Goal: Information Seeking & Learning: Learn about a topic

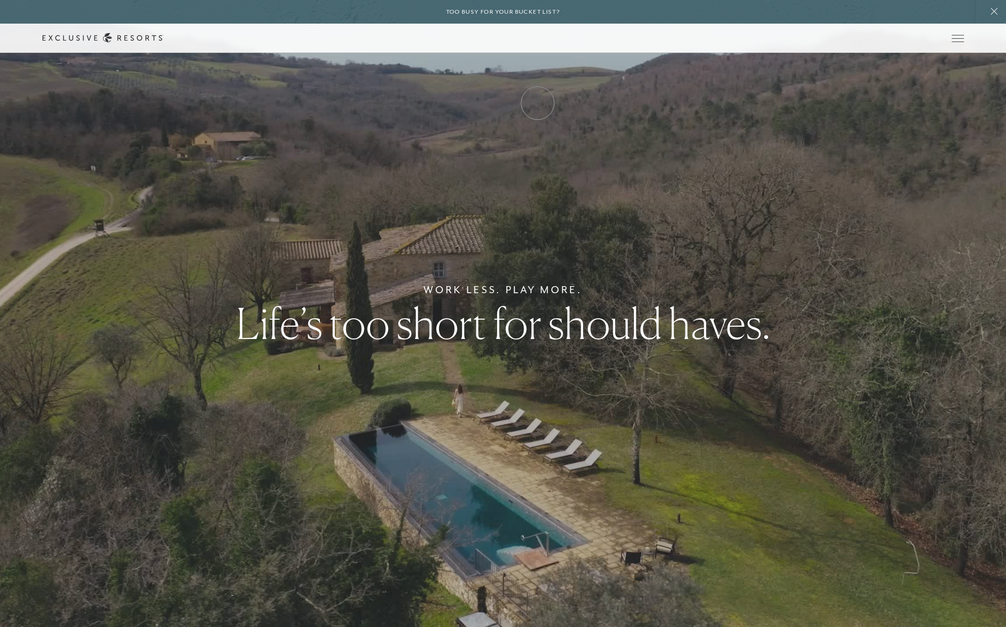
click at [0, 0] on link "Experience Collection" at bounding box center [0, 0] width 0 height 0
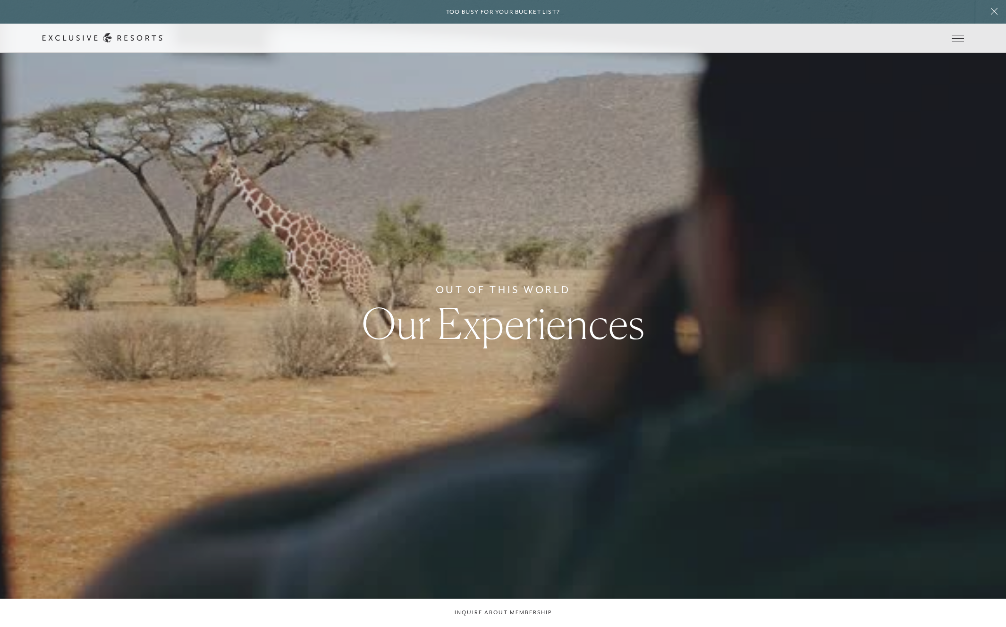
click at [0, 0] on link "Experience Collection" at bounding box center [0, 0] width 0 height 0
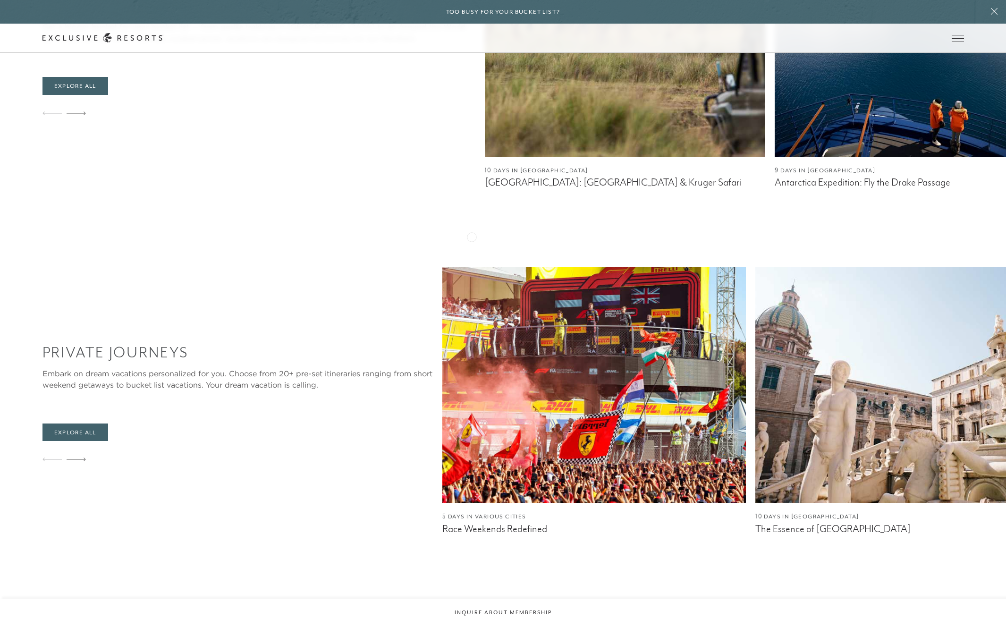
scroll to position [879, 0]
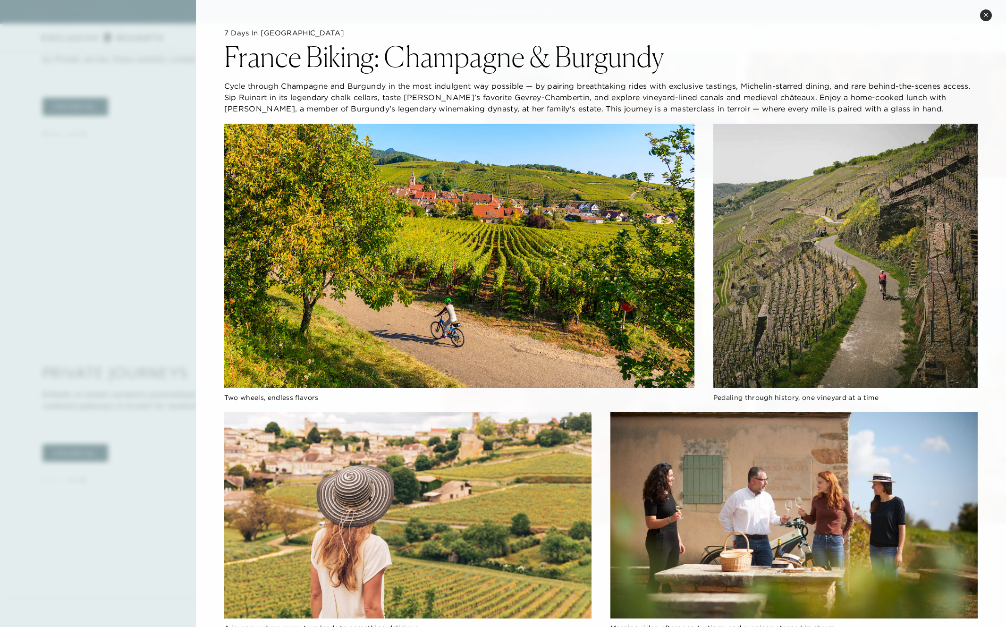
scroll to position [859, 0]
click at [406, 65] on h2 "France Biking: Champagne & Burgundy" at bounding box center [443, 56] width 439 height 28
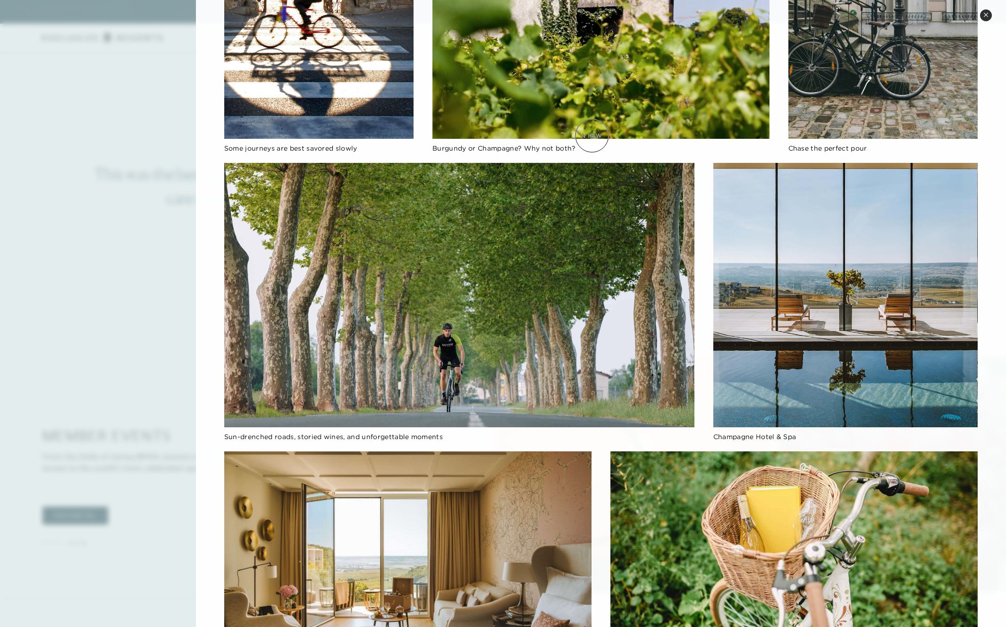
scroll to position [639, 0]
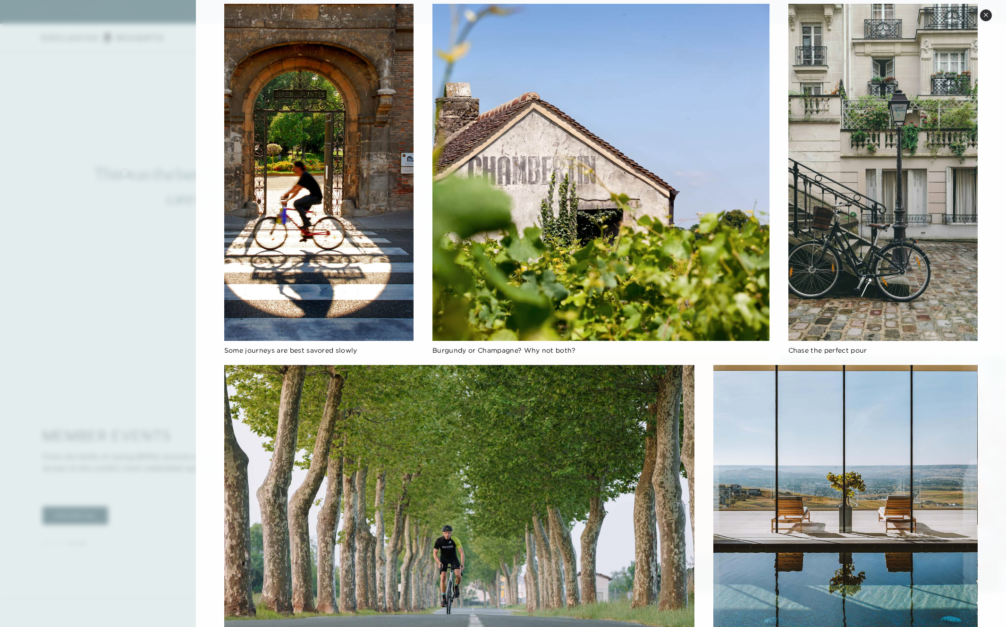
click at [125, 172] on div at bounding box center [503, 313] width 1006 height 627
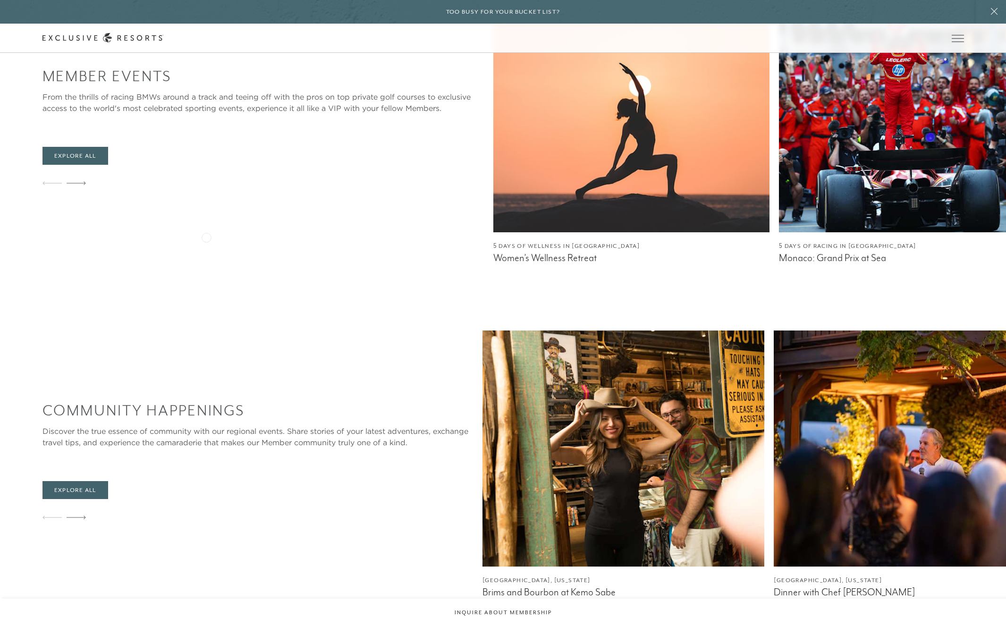
scroll to position [1705, 0]
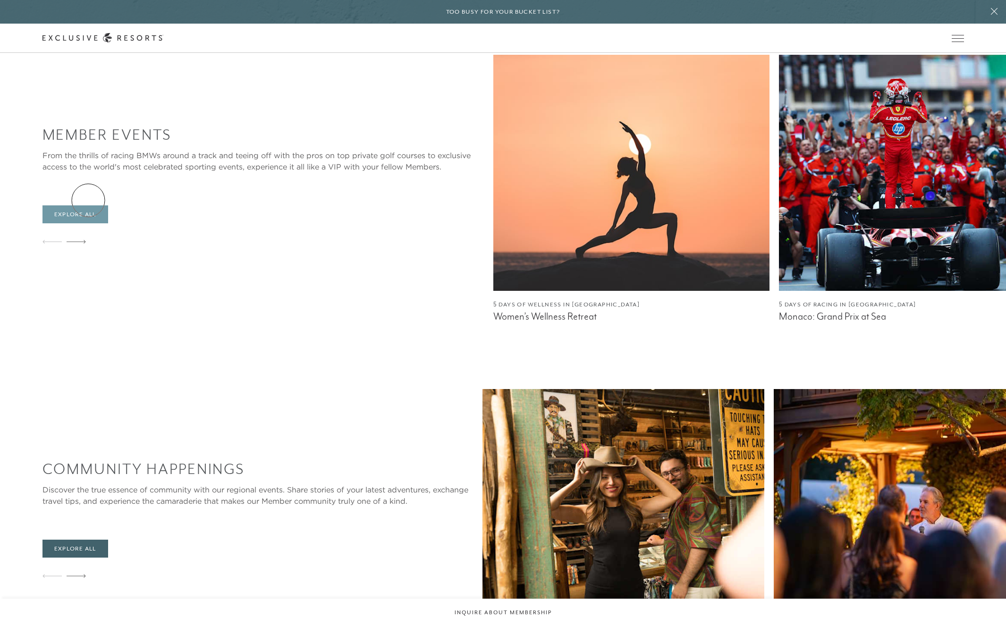
click at [88, 205] on link "Explore All" at bounding box center [75, 214] width 66 height 18
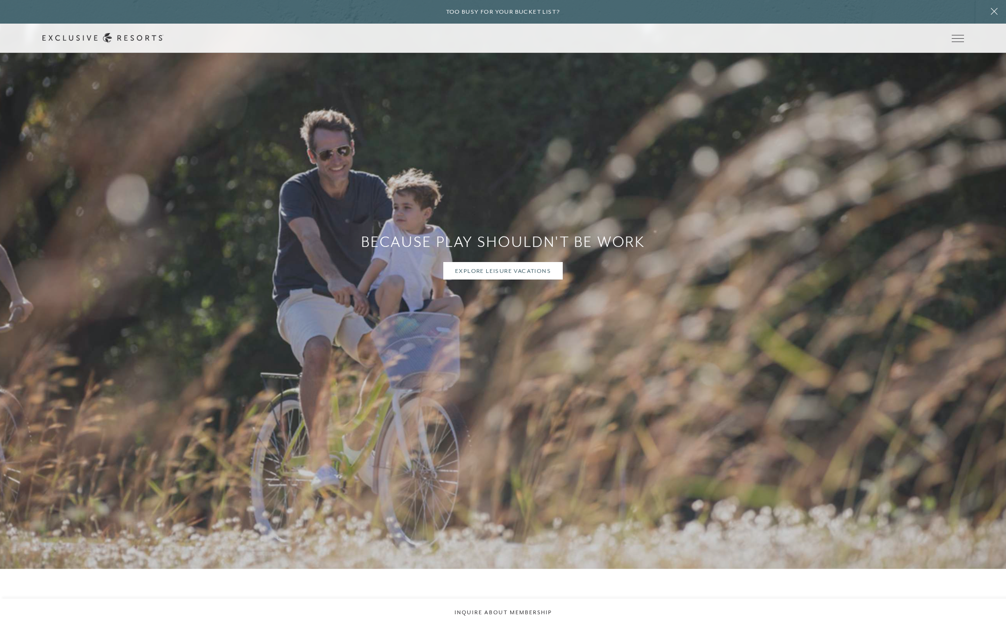
scroll to position [5097, 0]
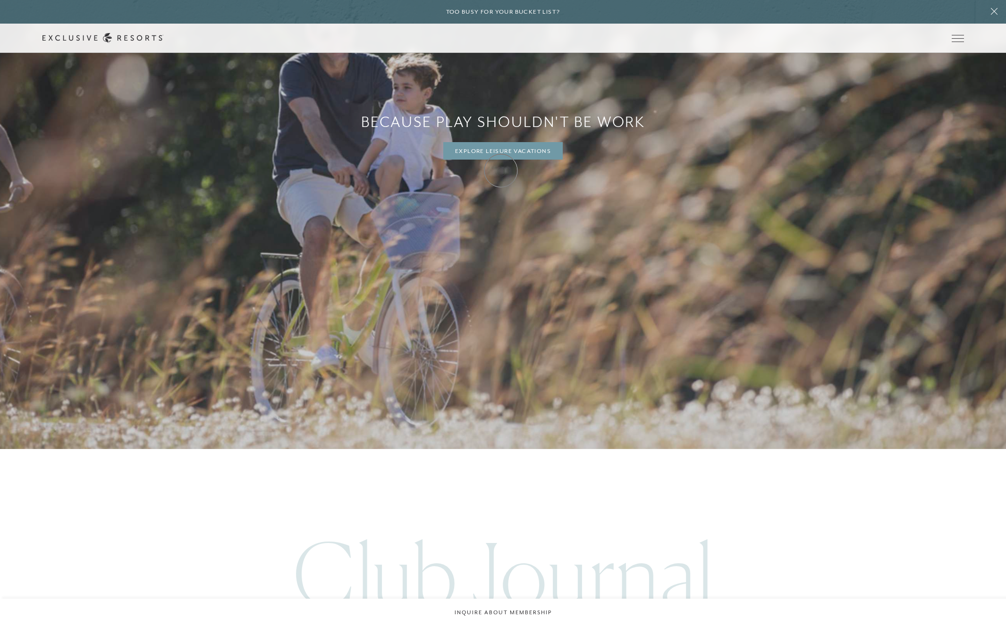
click at [500, 160] on link "Explore Leisure Vacations" at bounding box center [502, 151] width 119 height 18
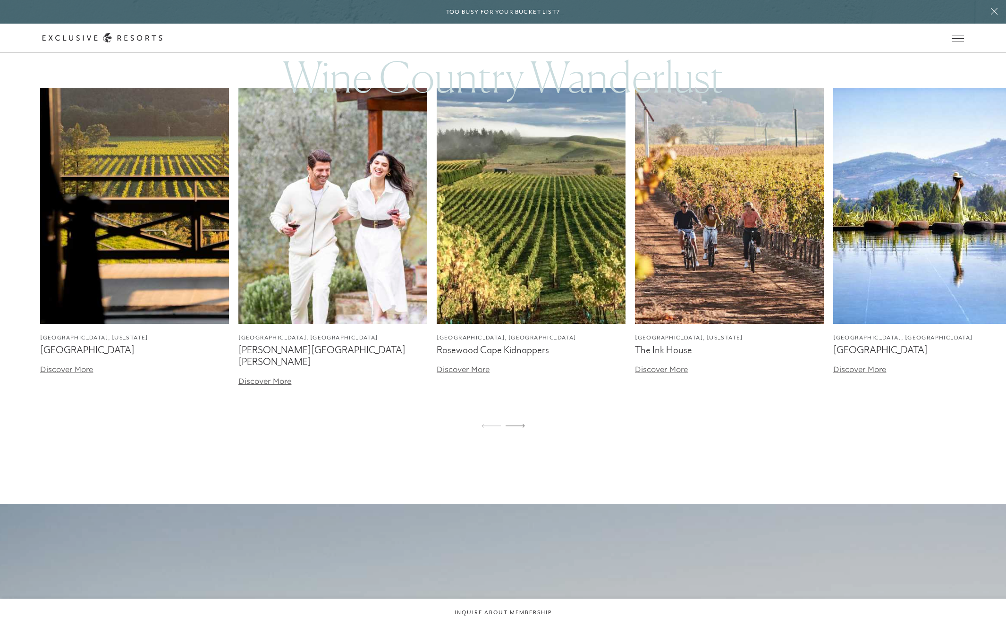
scroll to position [1423, 0]
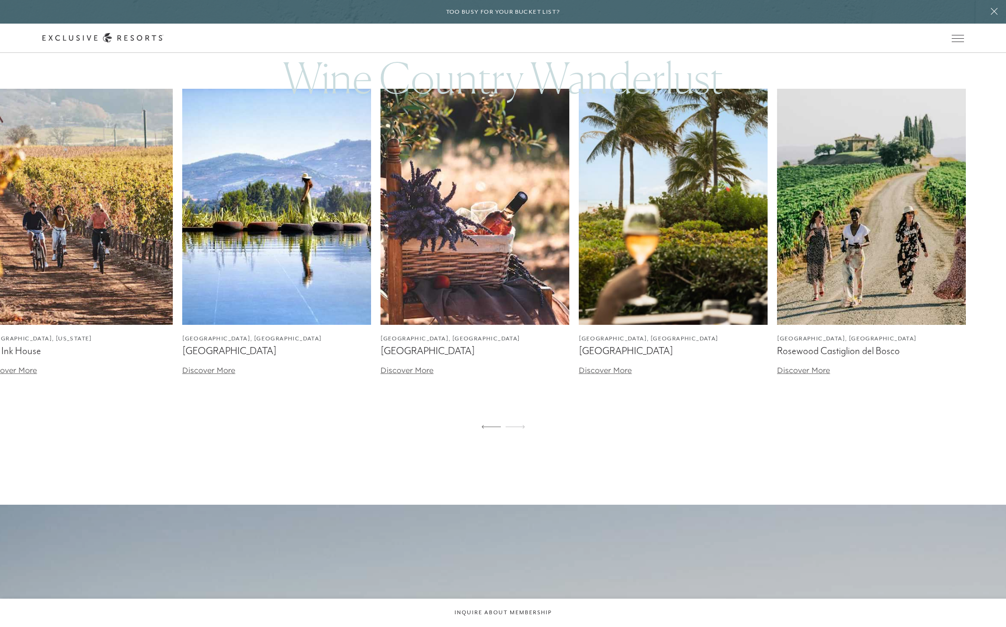
click at [439, 245] on img at bounding box center [474, 207] width 189 height 236
click at [163, 38] on icon at bounding box center [102, 38] width 121 height 10
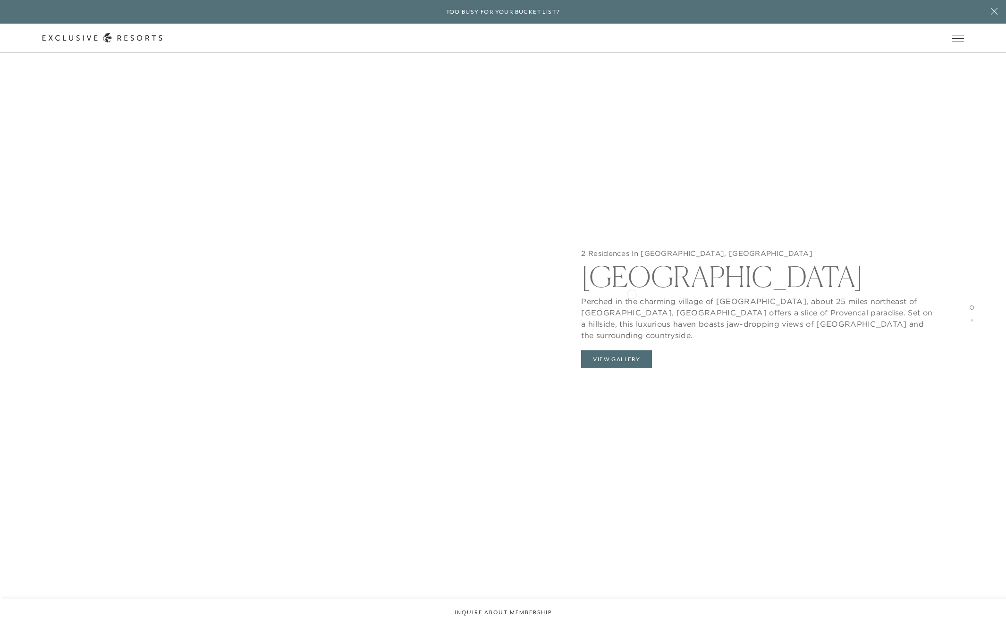
scroll to position [1936, 0]
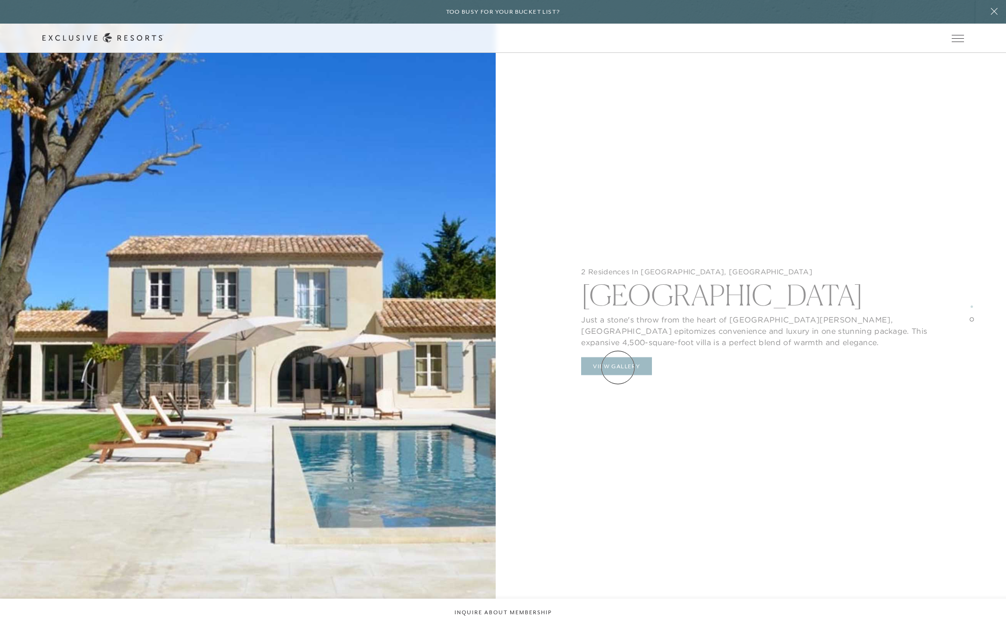
click at [618, 368] on button "View Gallery" at bounding box center [616, 366] width 71 height 18
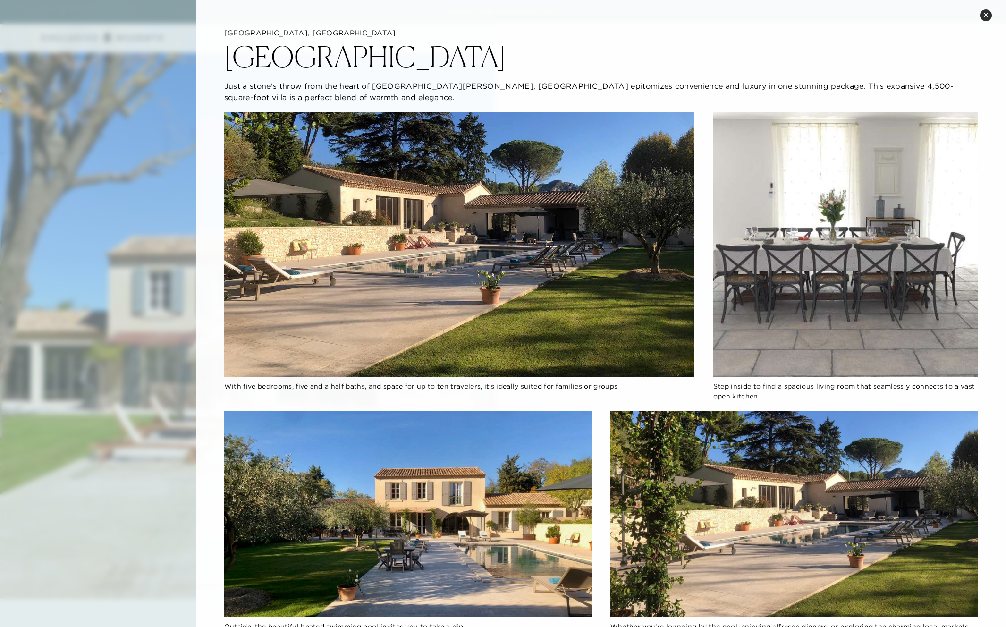
click at [293, 63] on h2 "[GEOGRAPHIC_DATA]" at bounding box center [365, 56] width 282 height 28
click at [292, 63] on h2 "[GEOGRAPHIC_DATA]" at bounding box center [365, 56] width 282 height 28
drag, startPoint x: 404, startPoint y: 58, endPoint x: 224, endPoint y: 53, distance: 179.9
click at [229, 54] on div "[GEOGRAPHIC_DATA]" at bounding box center [600, 54] width 753 height 33
